Goal: Transaction & Acquisition: Purchase product/service

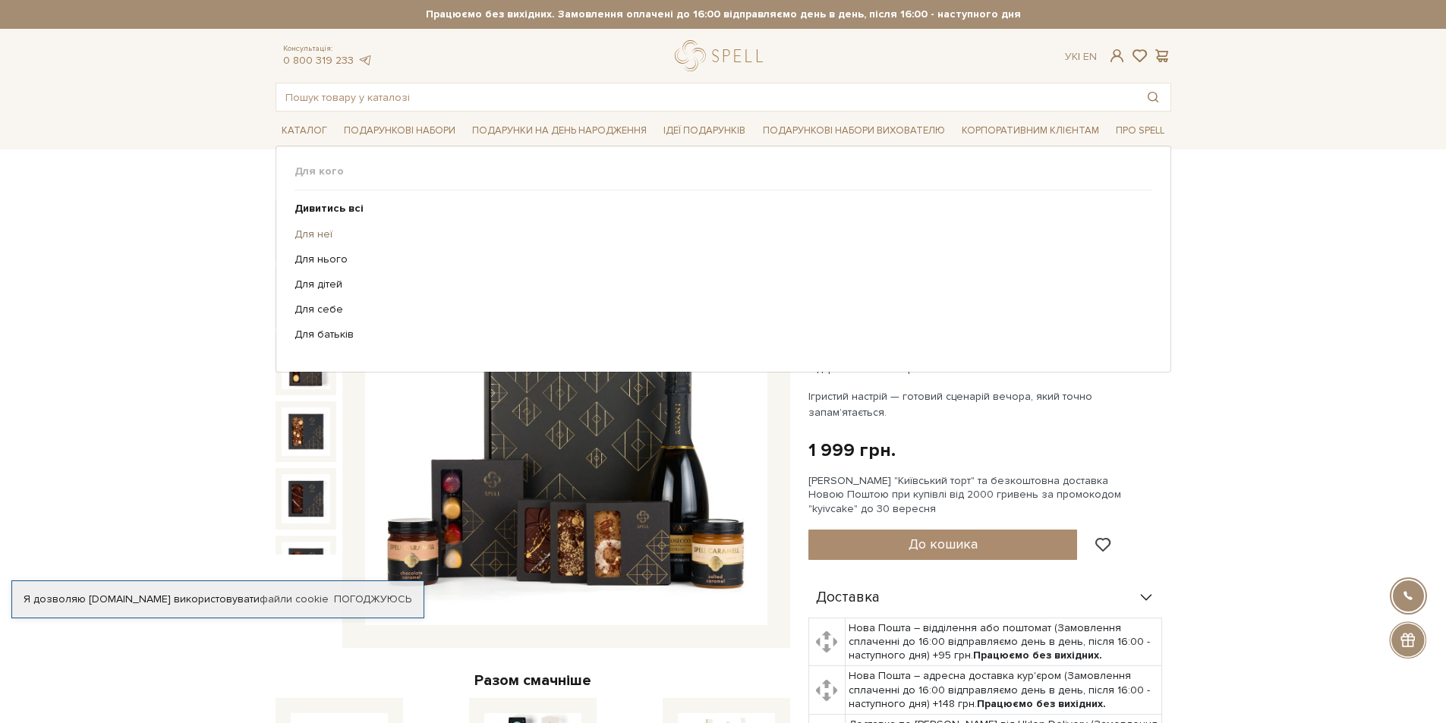
click at [305, 234] on link "Для неї" at bounding box center [717, 235] width 846 height 14
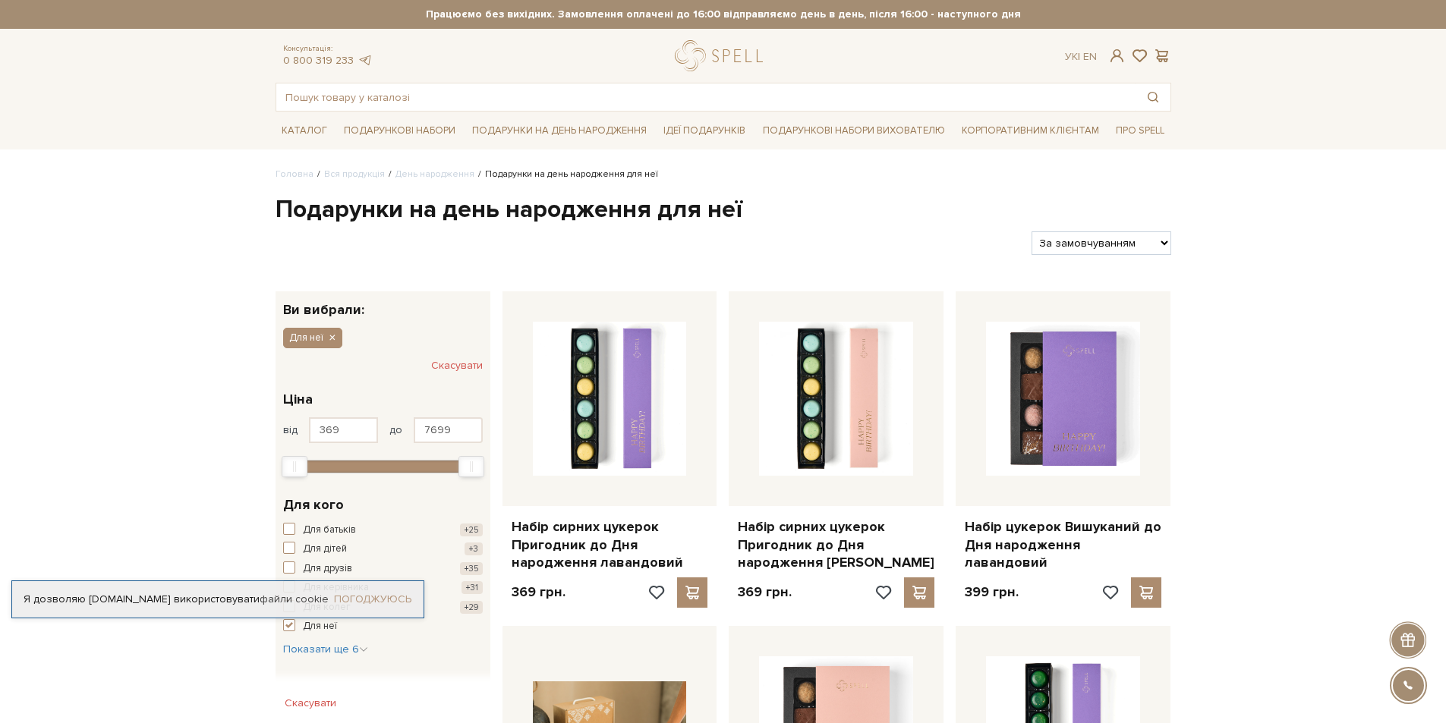
click at [404, 593] on link "Погоджуюсь" at bounding box center [372, 600] width 77 height 14
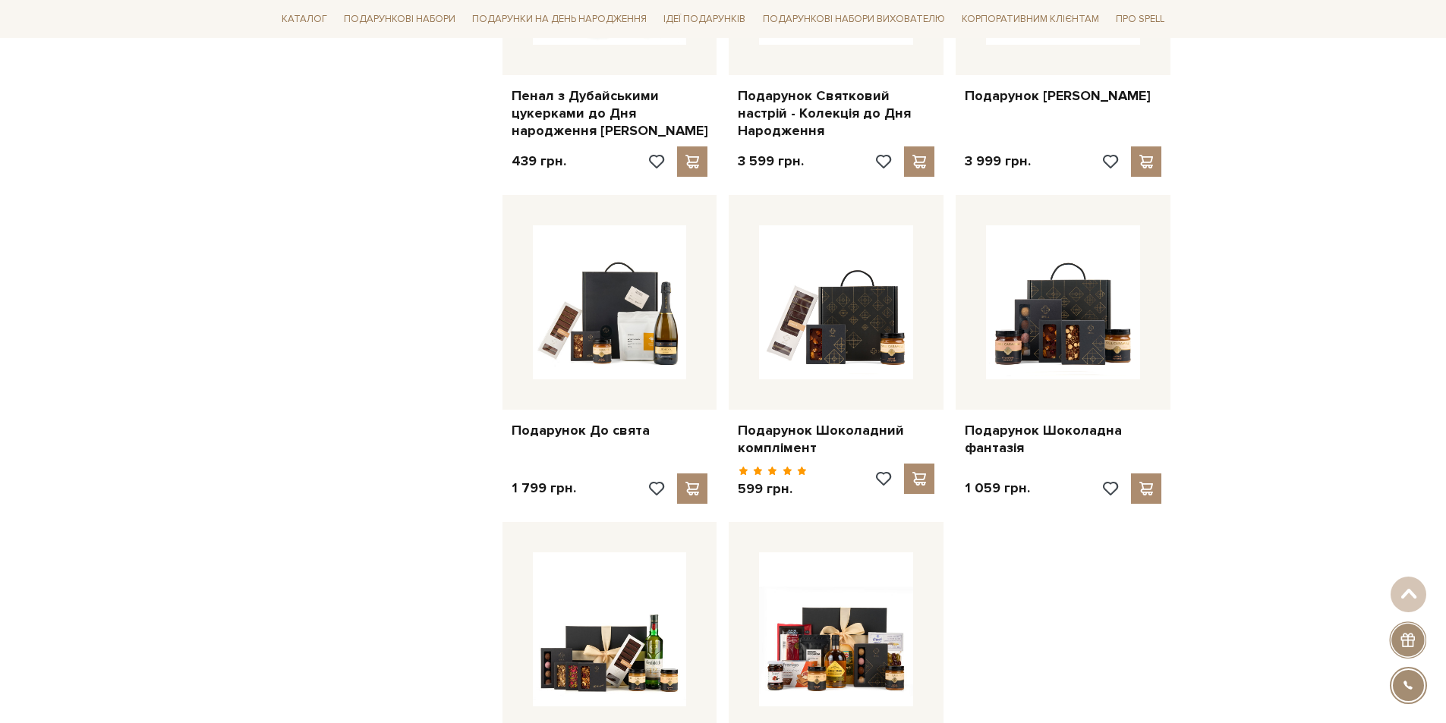
scroll to position [1138, 0]
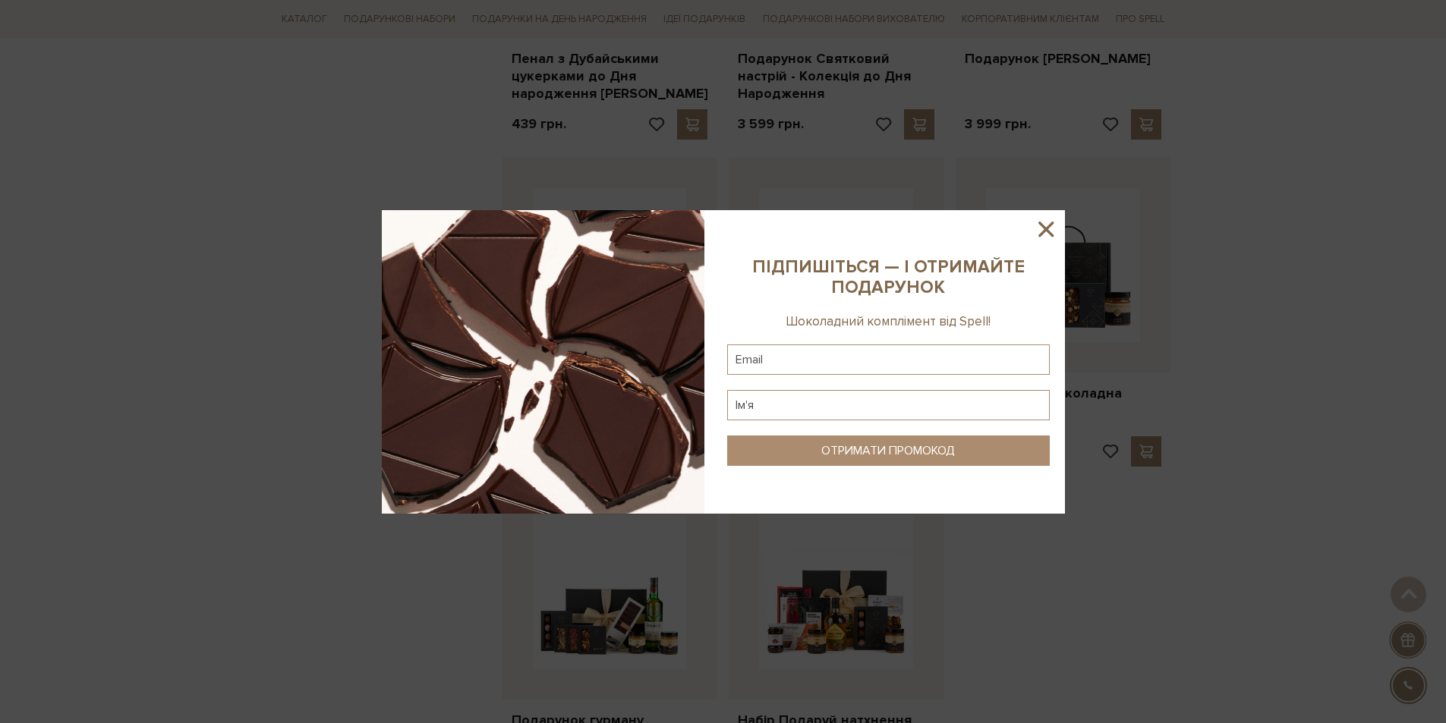
click at [1041, 232] on icon at bounding box center [1045, 229] width 15 height 15
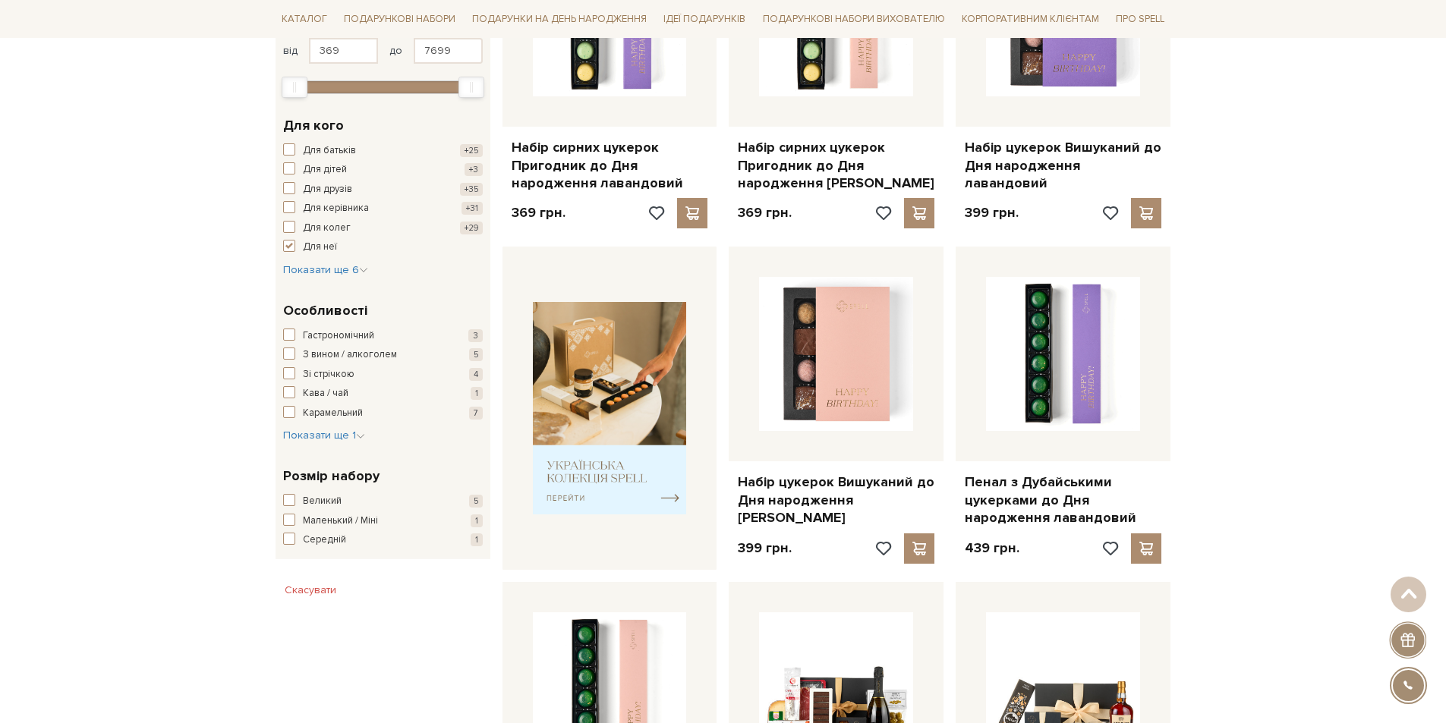
scroll to position [0, 0]
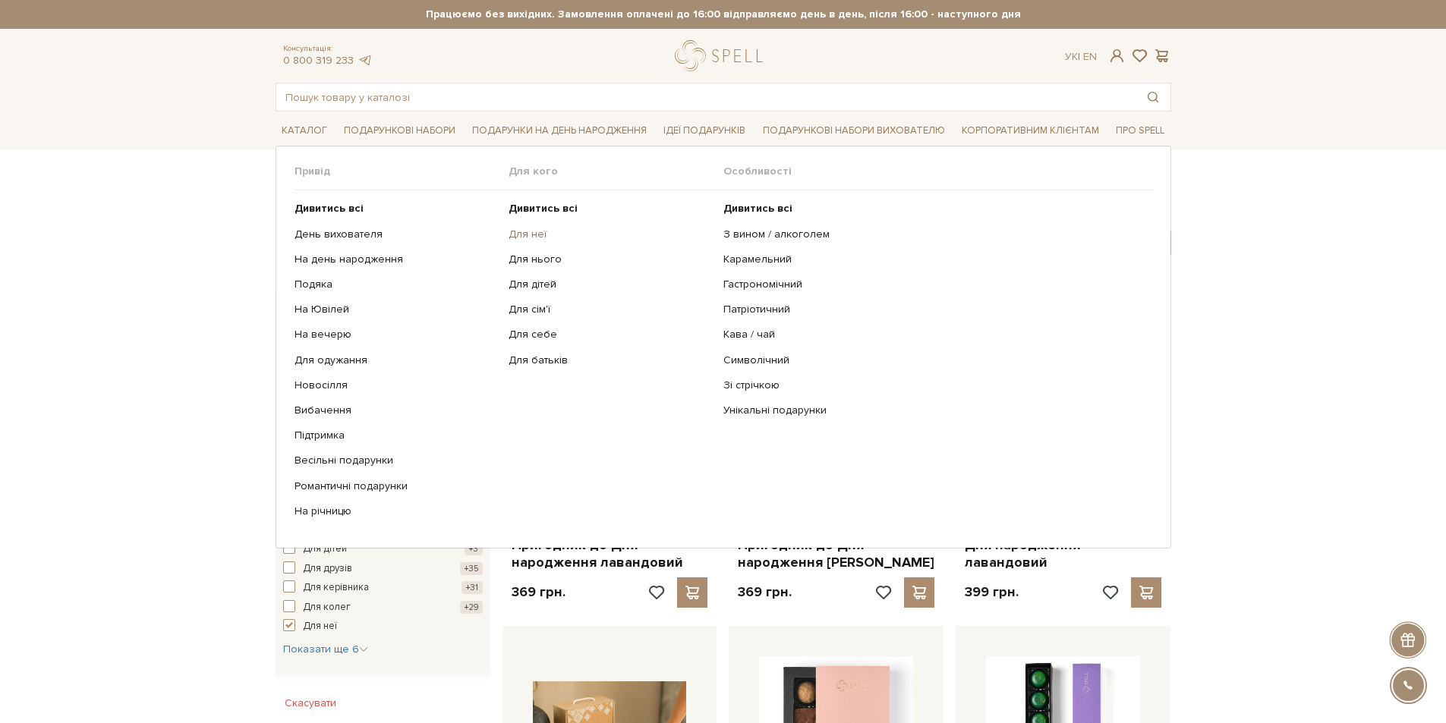
click at [524, 238] on link "Для неї" at bounding box center [609, 235] width 203 height 14
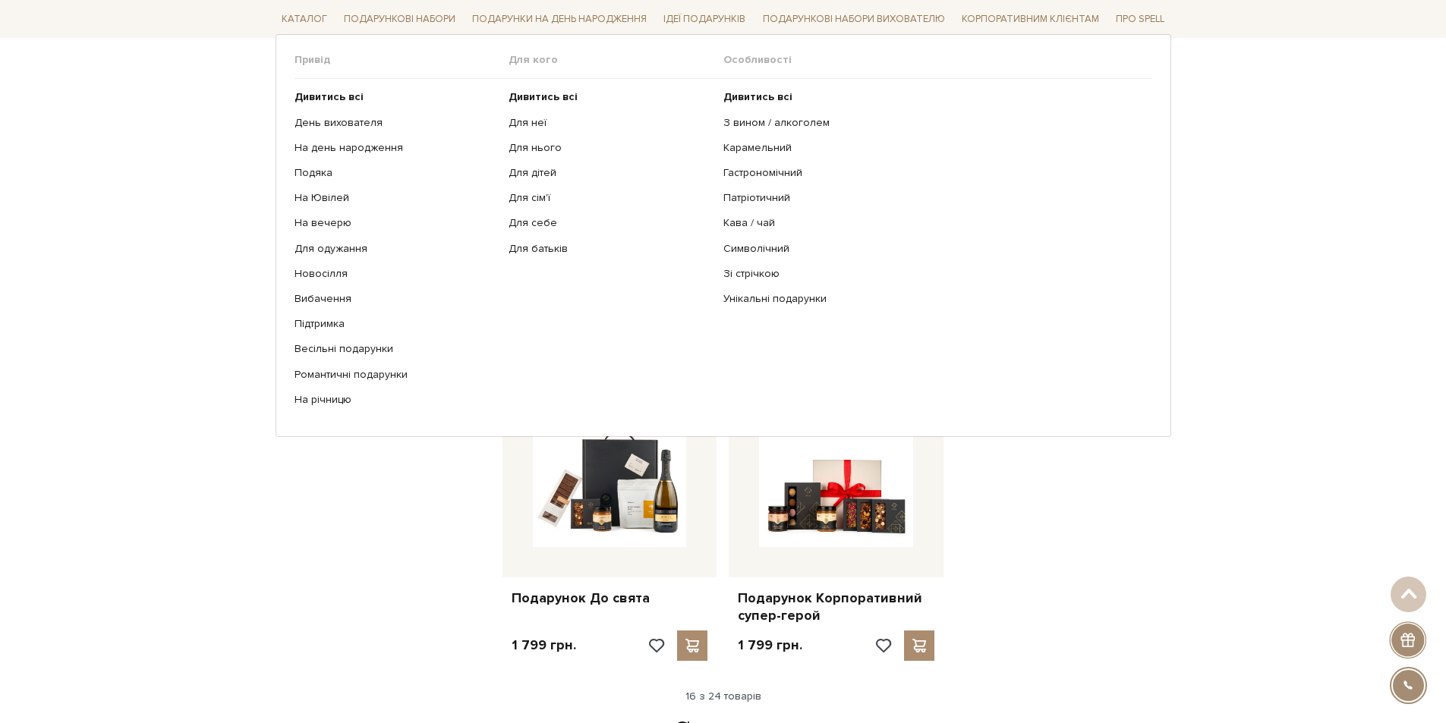
scroll to position [1518, 0]
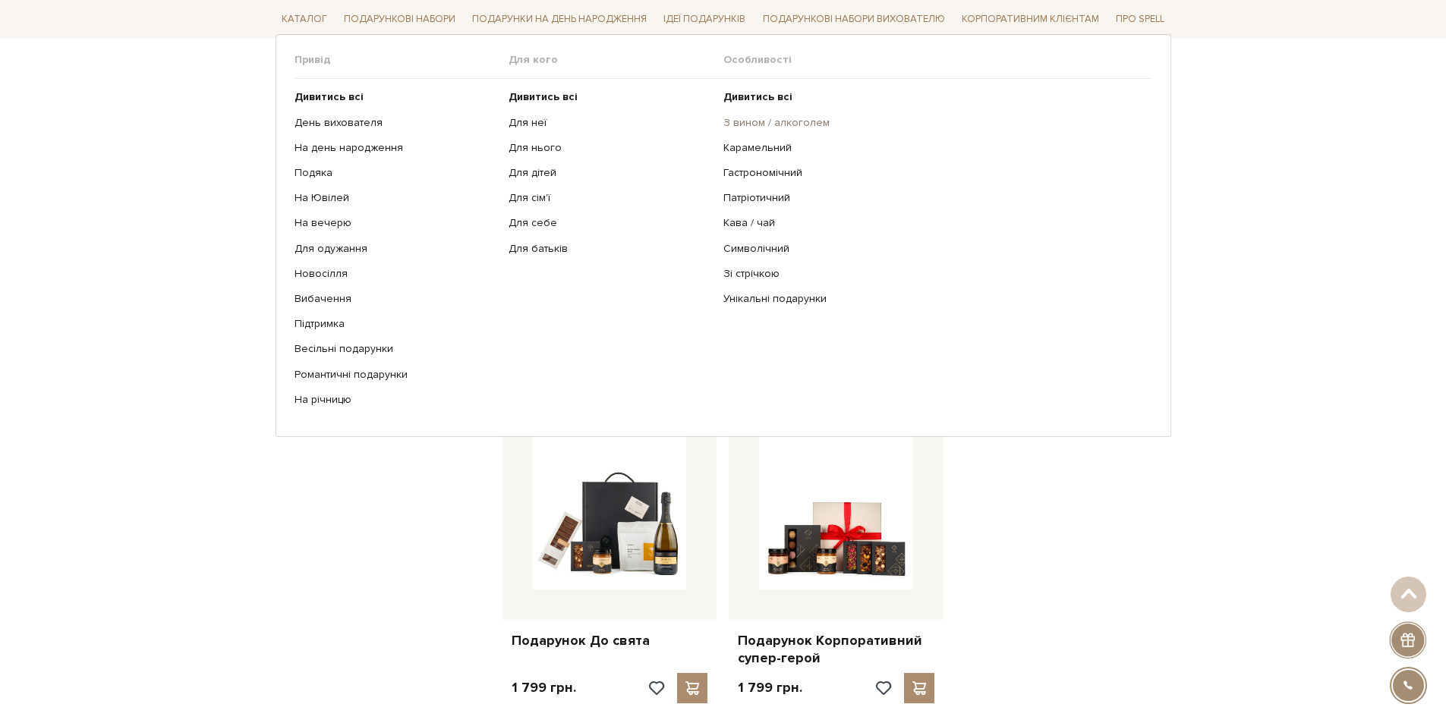
click at [766, 124] on link "З вином / алкоголем" at bounding box center [931, 122] width 417 height 14
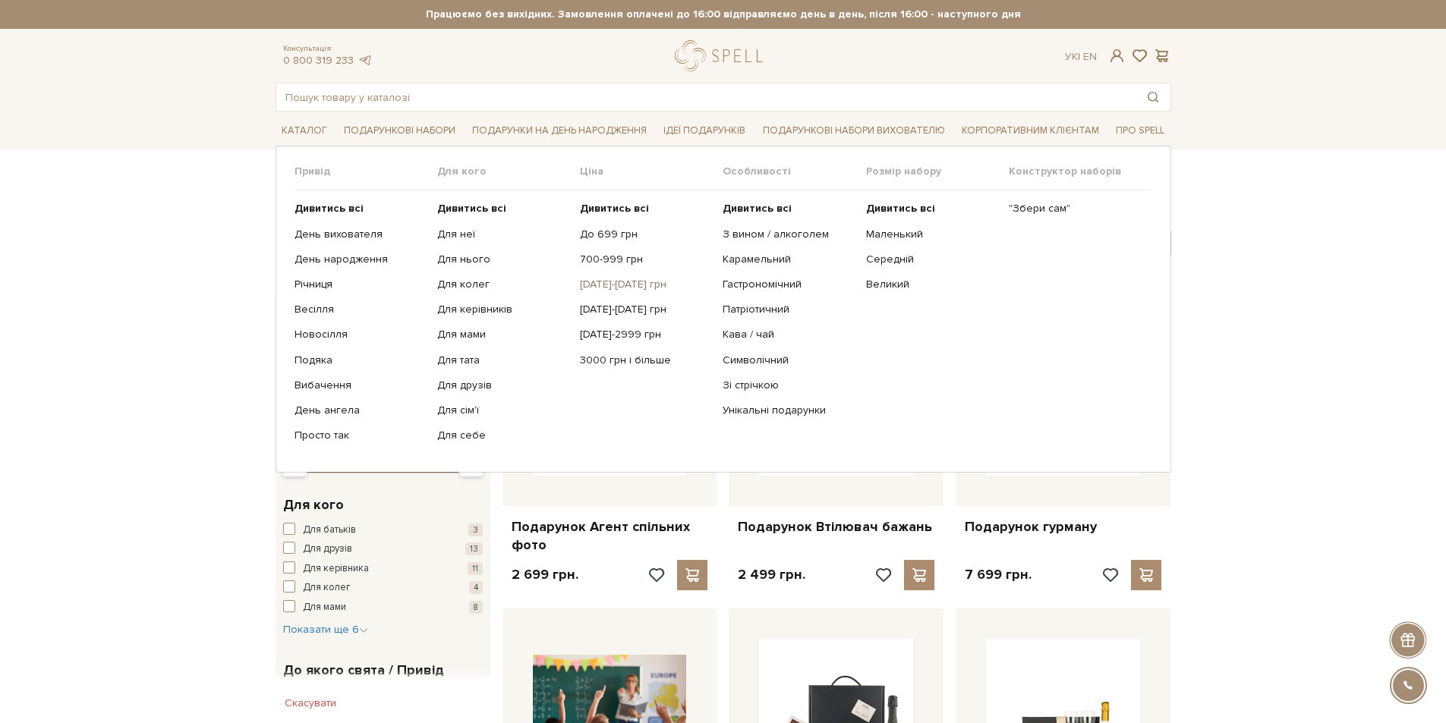
click at [609, 286] on link "[DATE]-[DATE] грн" at bounding box center [645, 285] width 131 height 14
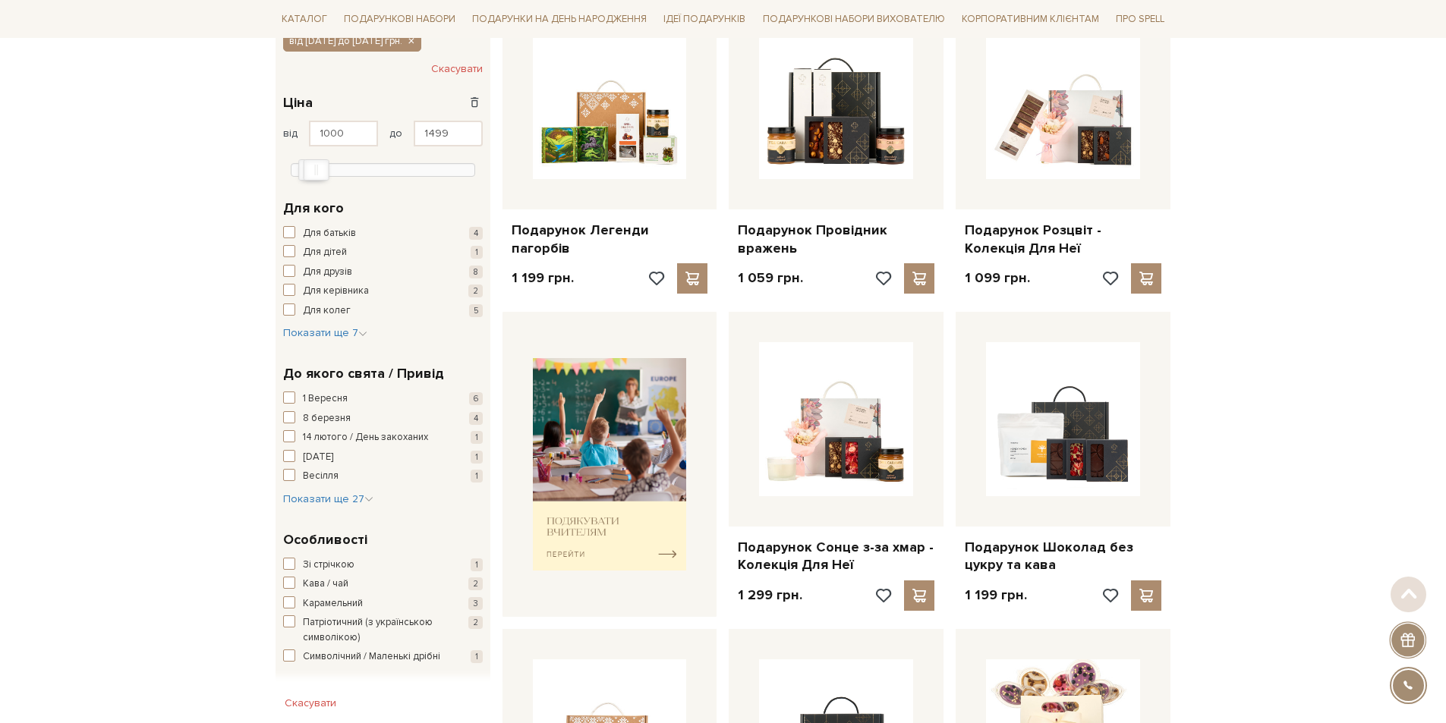
scroll to position [304, 0]
